Goal: Task Accomplishment & Management: Complete application form

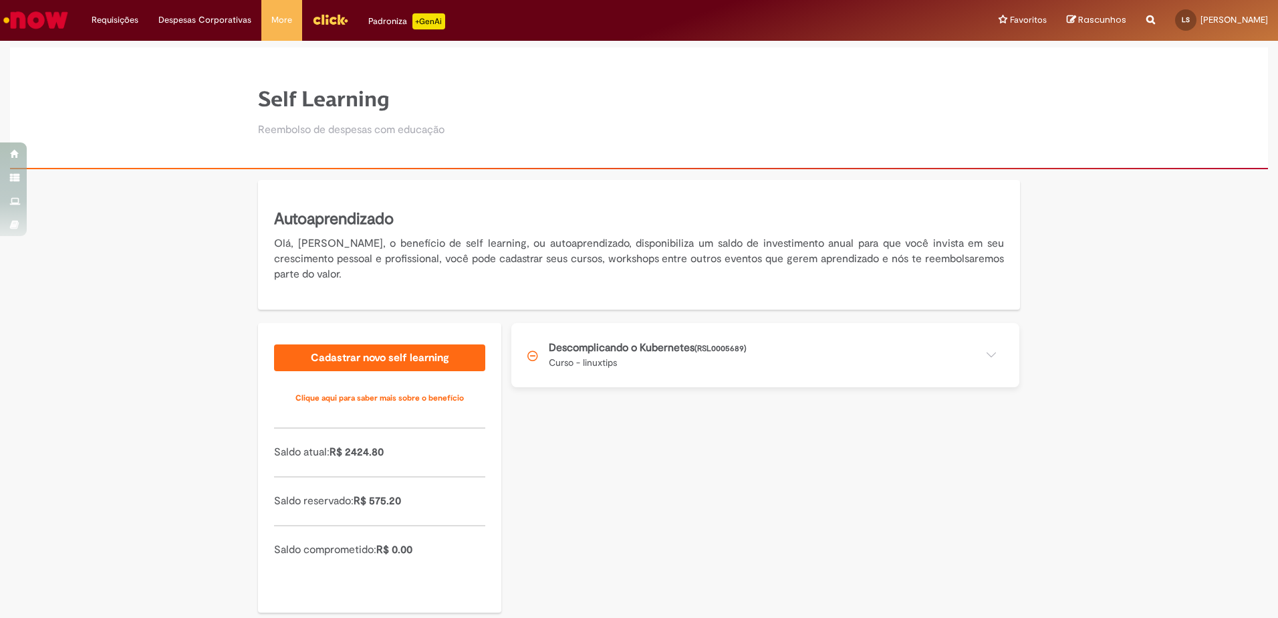
click at [974, 349] on button at bounding box center [765, 355] width 508 height 64
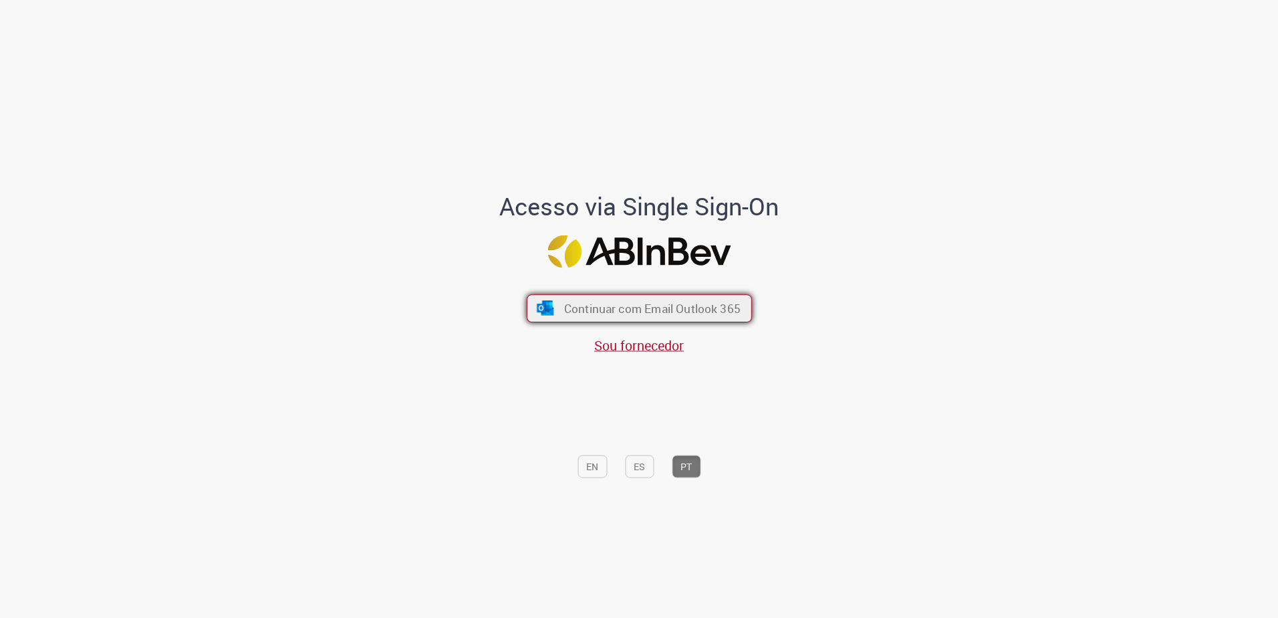
click at [664, 310] on span "Continuar com Email Outlook 365" at bounding box center [652, 307] width 177 height 15
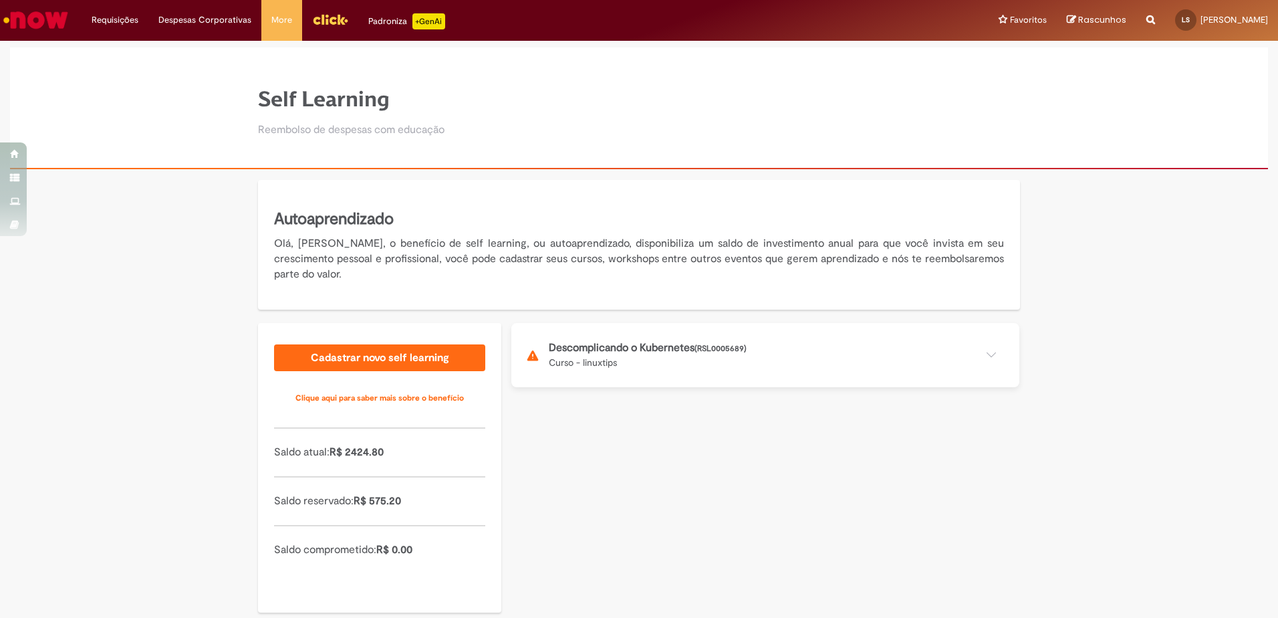
click at [695, 361] on button at bounding box center [765, 355] width 508 height 64
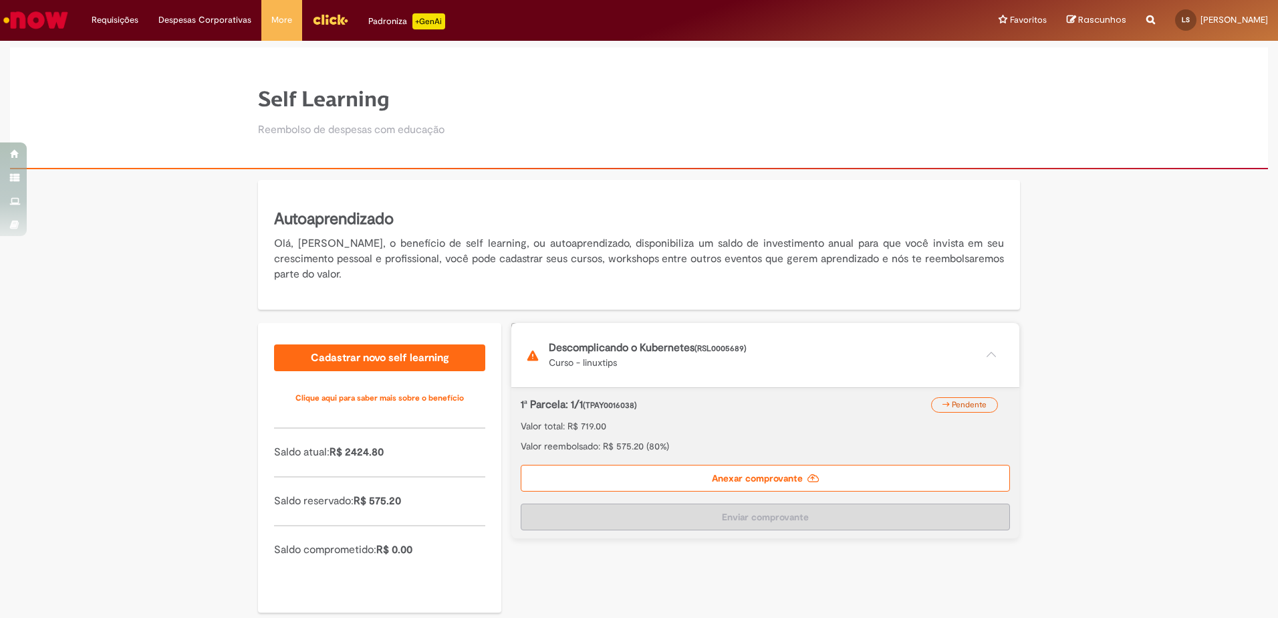
click at [968, 406] on span "Pendente" at bounding box center [969, 404] width 35 height 11
click at [794, 471] on label "Anexar comprovante" at bounding box center [765, 478] width 489 height 27
click at [693, 338] on input "Anexar comprovante" at bounding box center [602, 330] width 182 height 15
